Goal: Task Accomplishment & Management: Use online tool/utility

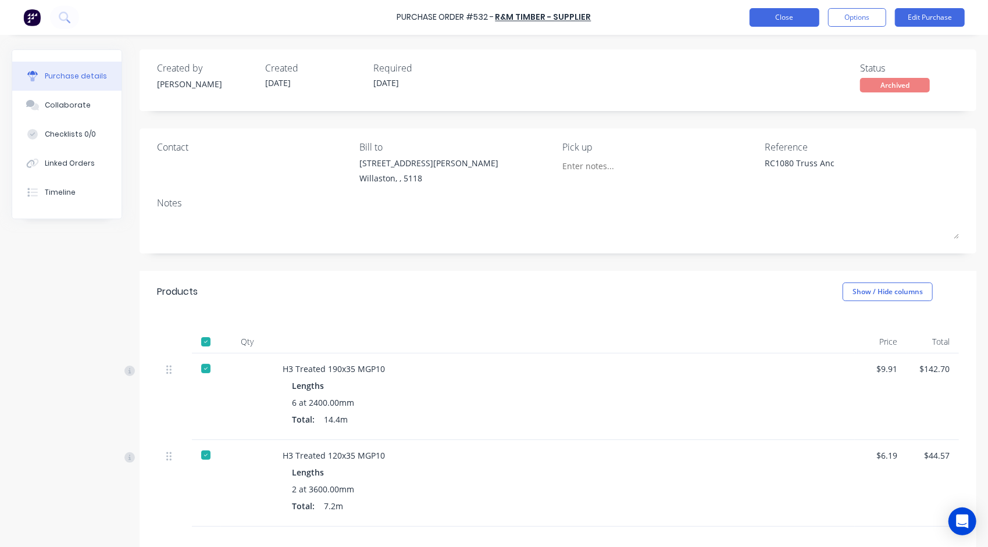
click at [757, 20] on button "Close" at bounding box center [784, 17] width 70 height 19
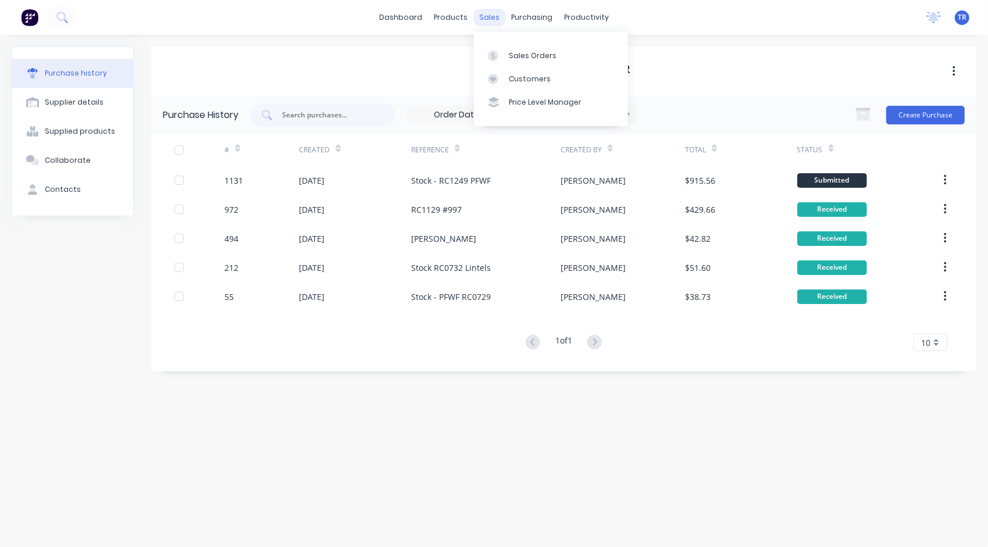
click at [487, 20] on div "sales" at bounding box center [489, 17] width 32 height 17
click at [531, 52] on div "Sales Orders" at bounding box center [533, 56] width 48 height 10
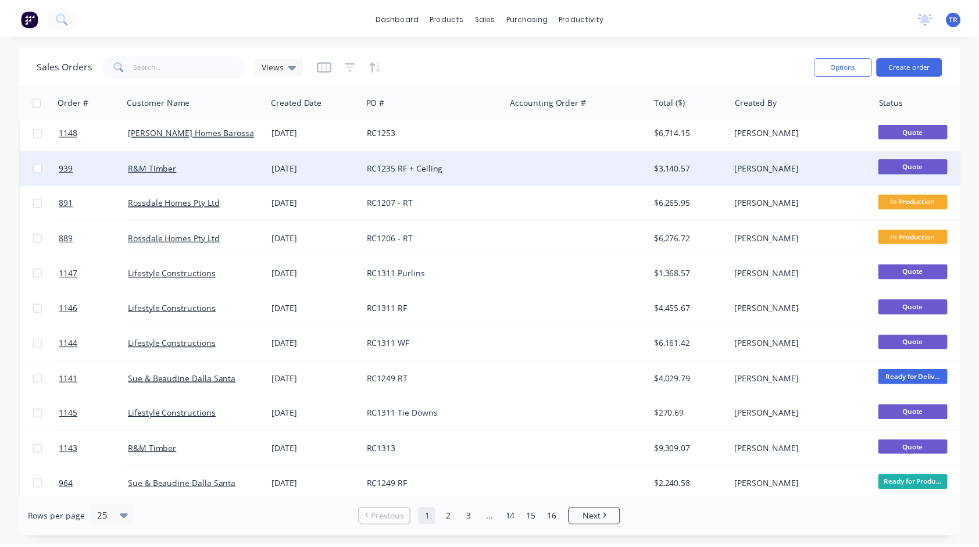
scroll to position [116, 0]
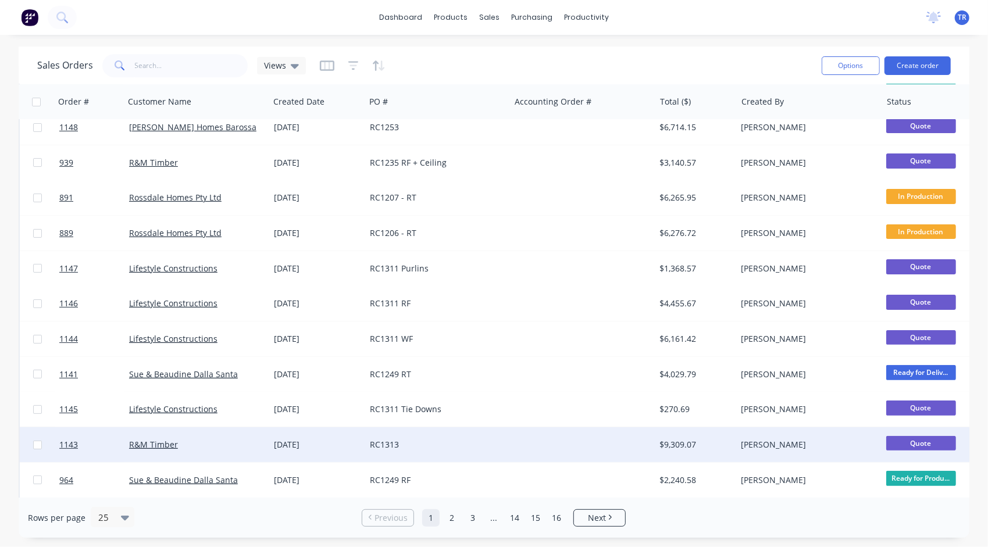
click at [394, 445] on div "RC1313" at bounding box center [434, 445] width 129 height 12
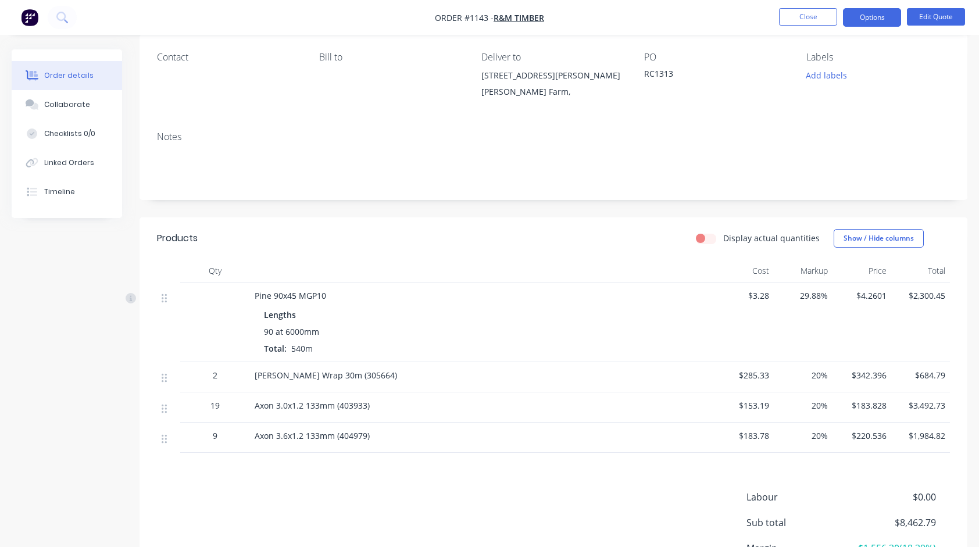
scroll to position [116, 0]
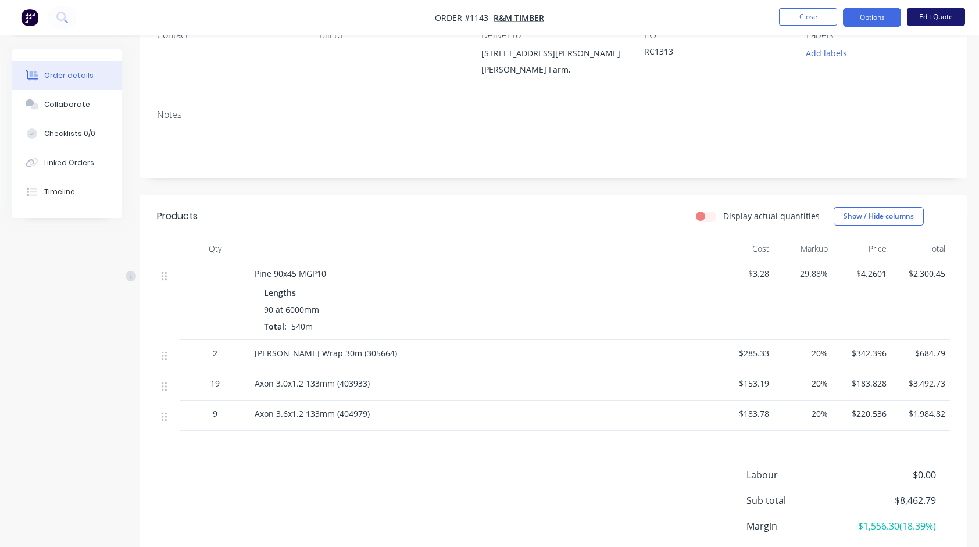
click at [944, 23] on button "Edit Quote" at bounding box center [936, 16] width 58 height 17
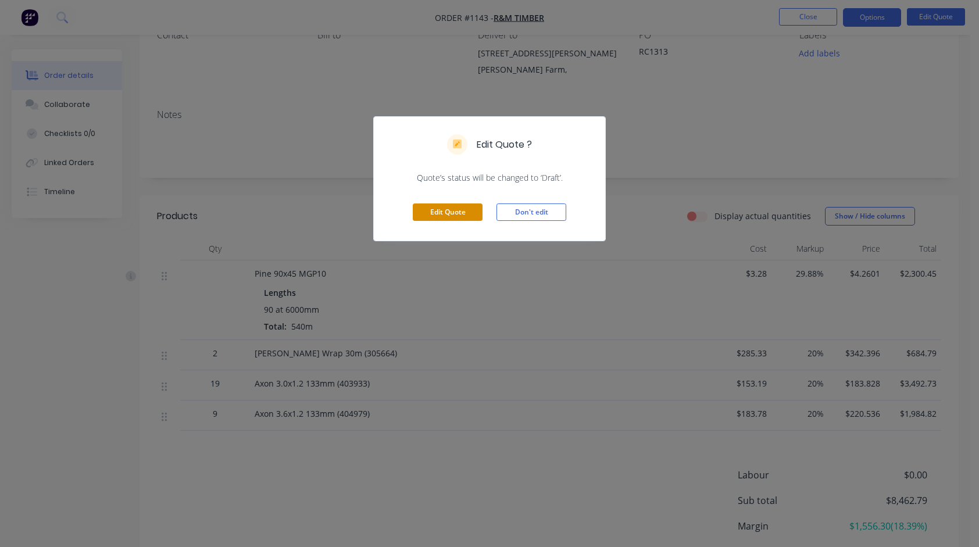
click at [435, 215] on button "Edit Quote" at bounding box center [448, 211] width 70 height 17
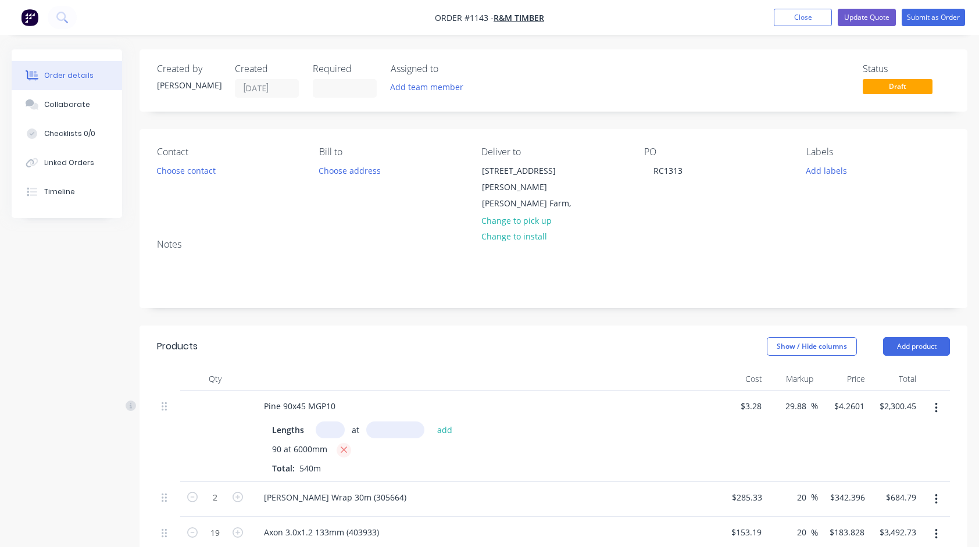
click at [346, 445] on icon "button" at bounding box center [344, 450] width 8 height 10
type input "$0.00"
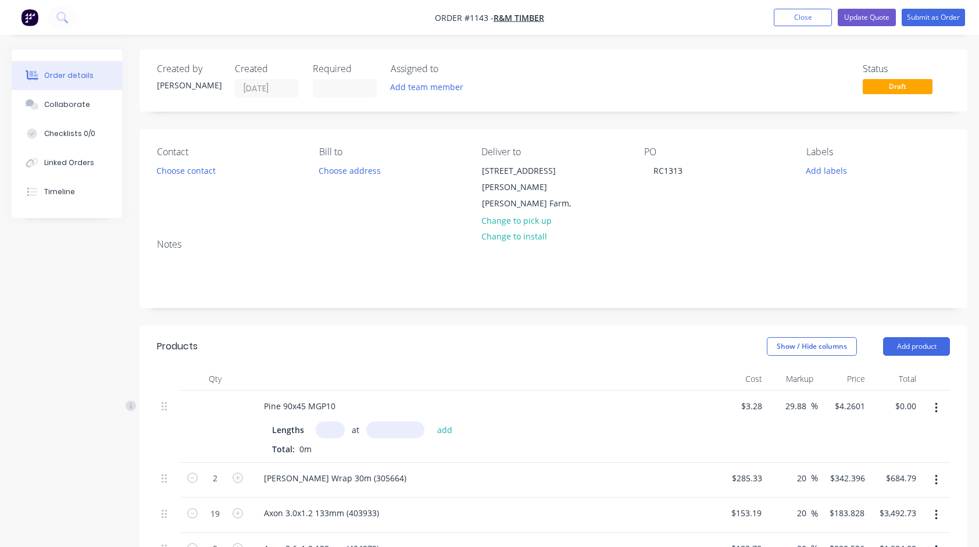
click at [330, 421] on input "text" at bounding box center [330, 429] width 29 height 17
type input "112"
click at [465, 429] on div "Lengths 112 at add Total: 0m" at bounding box center [482, 438] width 421 height 34
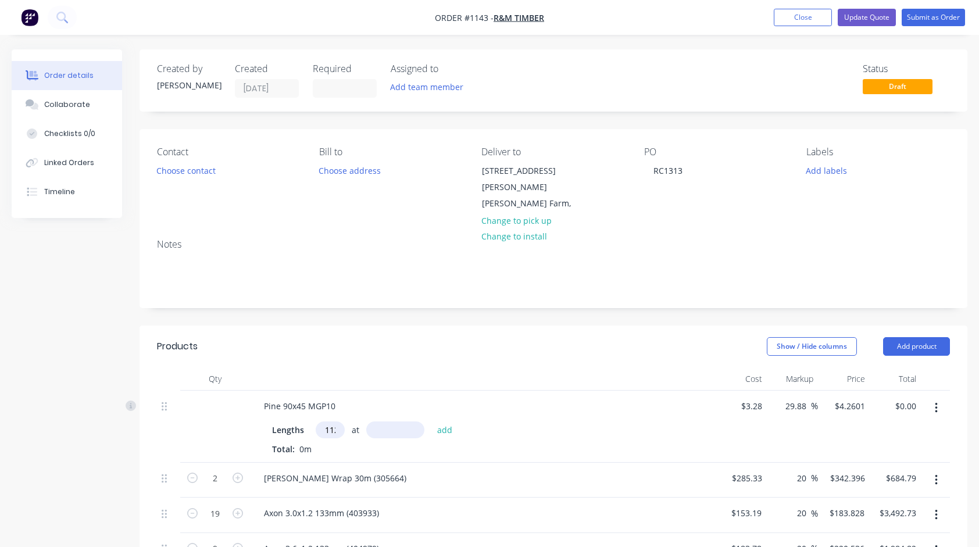
click at [384, 421] on input "text" at bounding box center [395, 429] width 58 height 17
type input "6000"
click at [431, 421] on button "add" at bounding box center [444, 429] width 27 height 16
type input "$2,862.79"
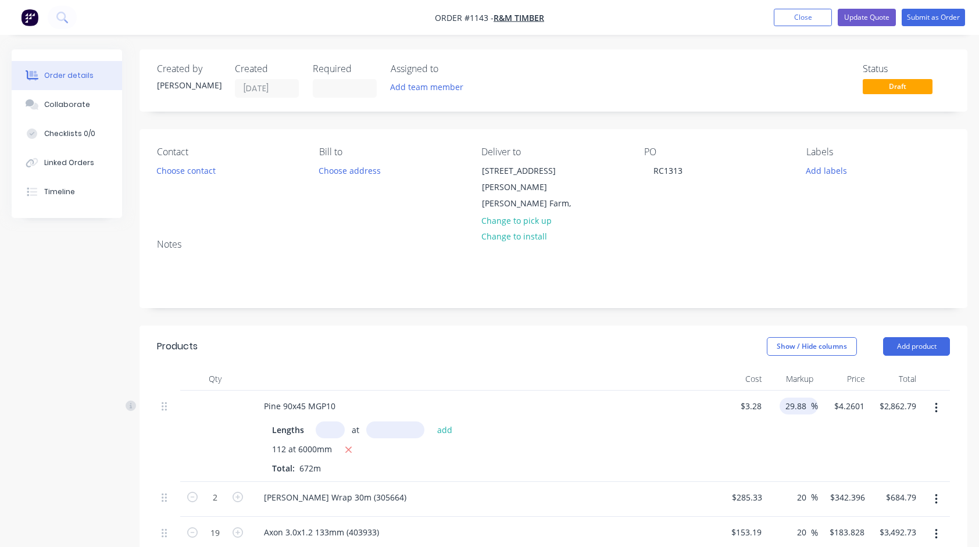
click at [805, 398] on input "29.88" at bounding box center [797, 406] width 27 height 17
type input "22"
type input "$4.0016"
type input "$2,689.08"
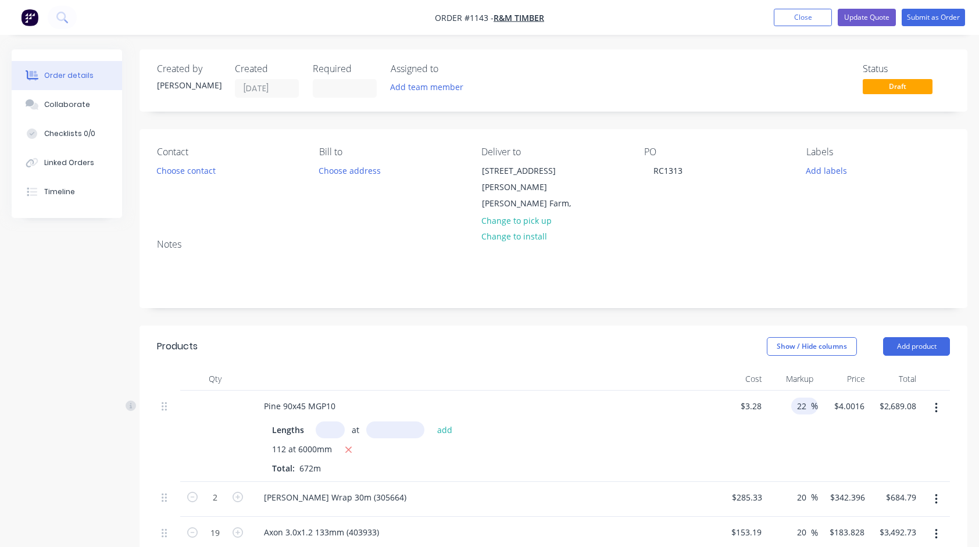
click at [759, 434] on div "$3.28 $3.28" at bounding box center [740, 436] width 51 height 91
click at [876, 17] on button "Update Quote" at bounding box center [867, 17] width 58 height 17
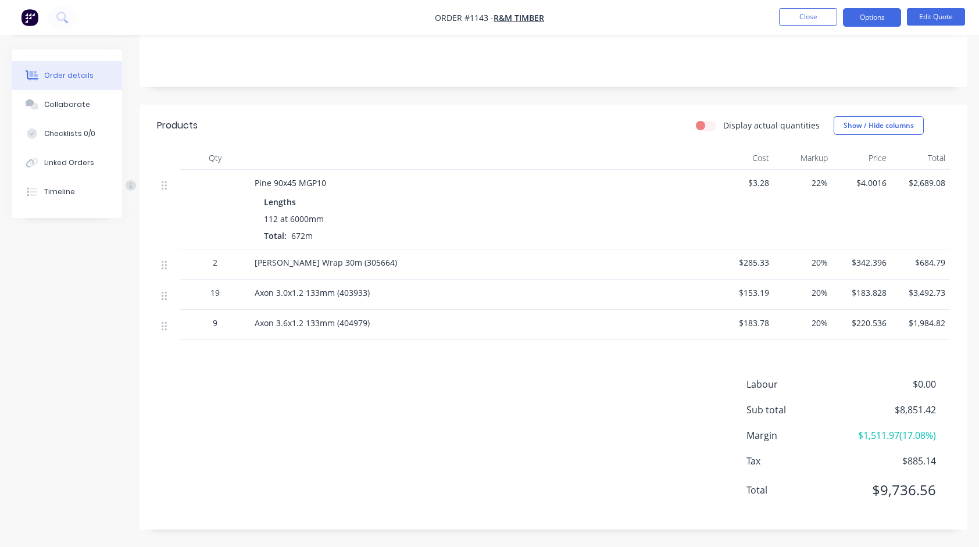
scroll to position [208, 0]
